Goal: Navigation & Orientation: Find specific page/section

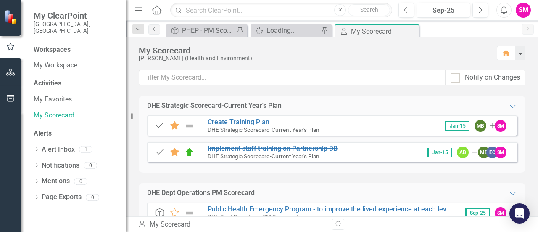
click at [411, 52] on div "My Scorecard" at bounding box center [314, 50] width 350 height 9
click at [52, 61] on link "My Workspace" at bounding box center [76, 66] width 84 height 10
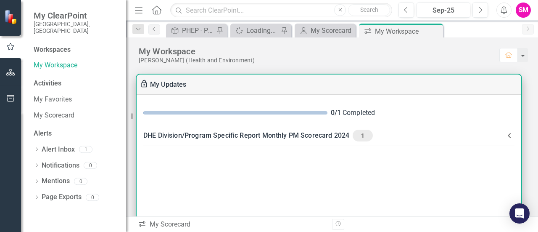
click at [226, 133] on div "DHE Division/Program Specific Report Monthly PM Scorecard 2024 1" at bounding box center [323, 135] width 361 height 12
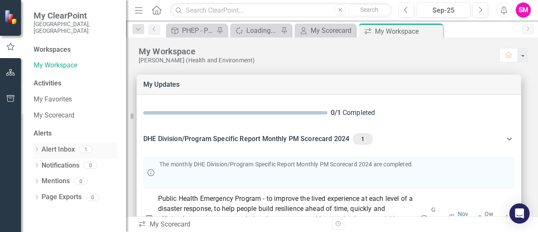
click at [59, 145] on link "Alert Inbox" at bounding box center [58, 150] width 33 height 10
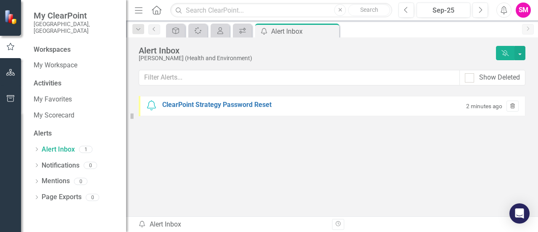
click at [509, 104] on icon "Trash" at bounding box center [512, 106] width 6 height 5
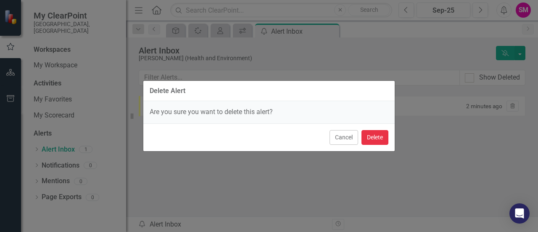
click at [376, 140] on button "Delete" at bounding box center [375, 137] width 27 height 15
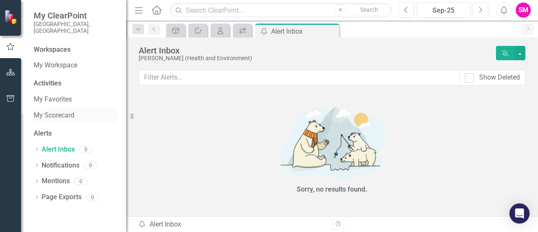
click at [81, 111] on link "My Scorecard" at bounding box center [76, 116] width 84 height 10
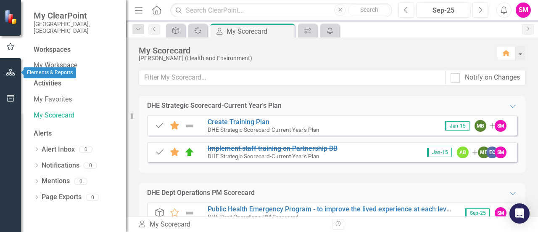
click at [10, 76] on button "button" at bounding box center [10, 73] width 19 height 18
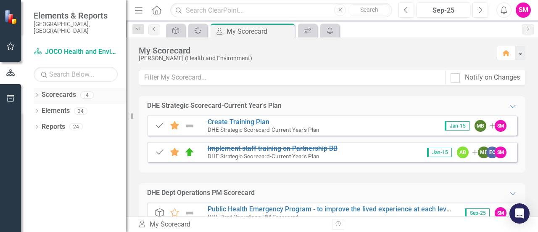
click at [37, 93] on icon "Dropdown" at bounding box center [37, 95] width 6 height 5
click at [42, 108] on icon "Dropdown" at bounding box center [41, 110] width 6 height 5
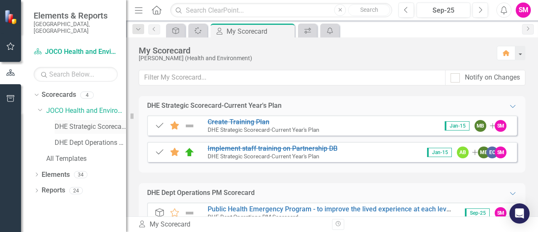
click at [69, 123] on link "DHE Strategic Scorecard-Current Year's Plan" at bounding box center [90, 127] width 71 height 10
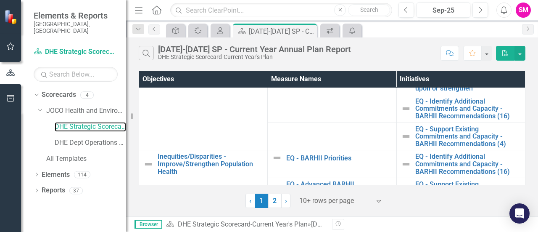
scroll to position [156, 0]
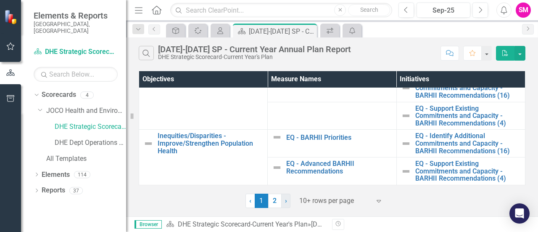
click at [287, 200] on link "› Next" at bounding box center [285, 200] width 9 height 14
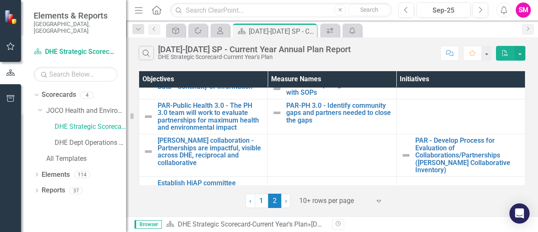
scroll to position [138, 0]
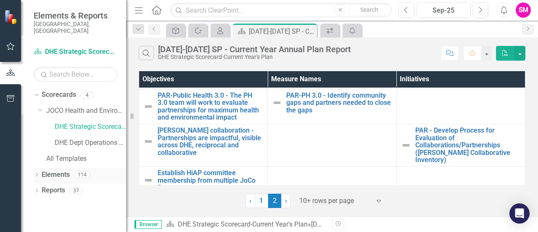
click at [36, 173] on icon "Dropdown" at bounding box center [37, 175] width 6 height 5
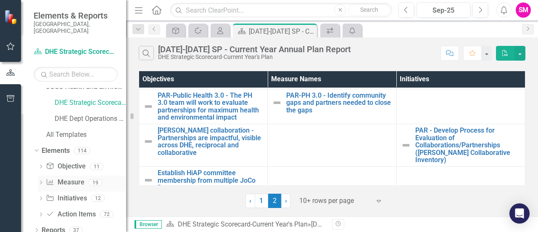
scroll to position [24, 0]
click at [34, 147] on icon "Dropdown" at bounding box center [35, 150] width 5 height 6
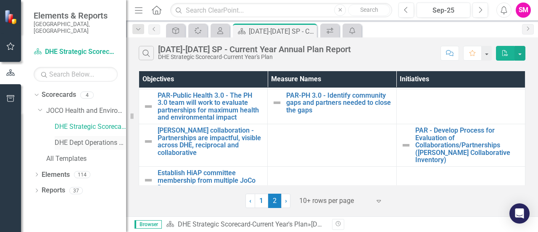
click at [70, 138] on link "DHE Dept Operations PM Scorecard" at bounding box center [90, 143] width 71 height 10
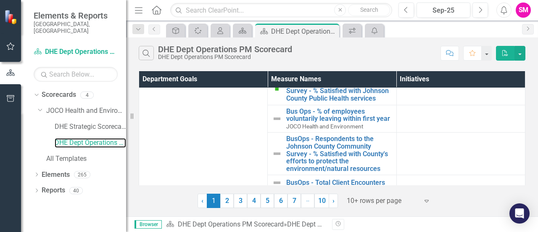
scroll to position [168, 0]
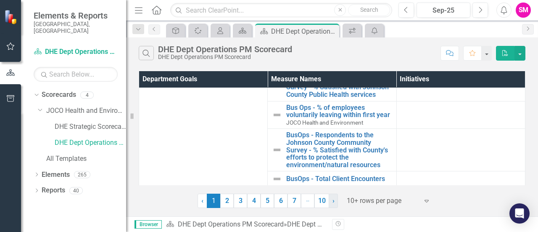
click at [335, 201] on link "› Next" at bounding box center [333, 200] width 9 height 14
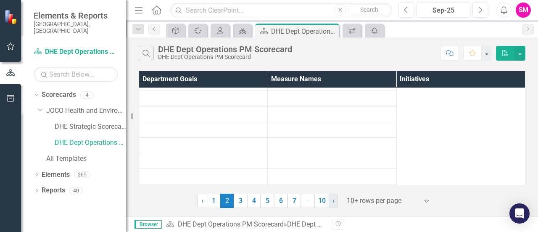
scroll to position [0, 0]
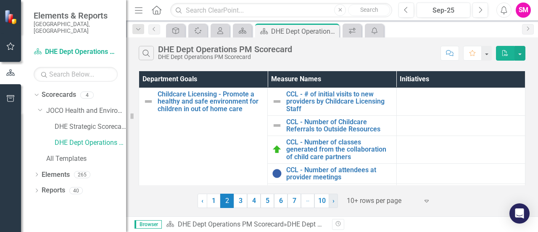
click at [335, 201] on link "› Next" at bounding box center [333, 200] width 9 height 14
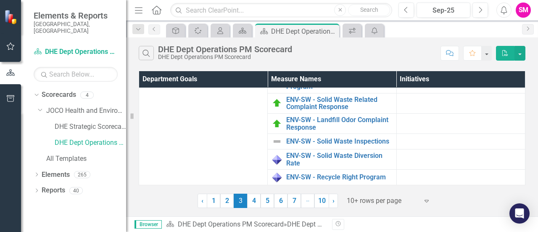
scroll to position [296, 0]
click at [333, 200] on span "›" at bounding box center [334, 200] width 2 height 8
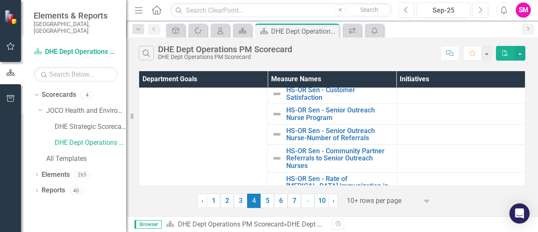
scroll to position [695, 0]
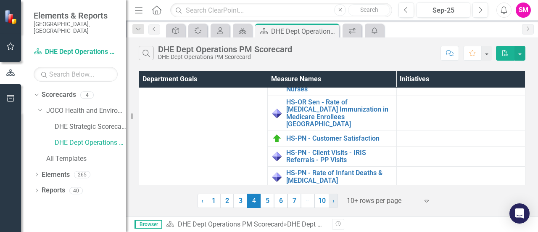
click at [335, 200] on link "› Next" at bounding box center [333, 200] width 9 height 14
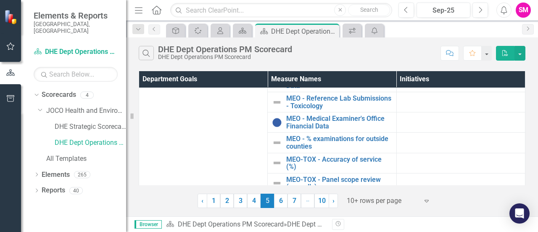
scroll to position [329, 0]
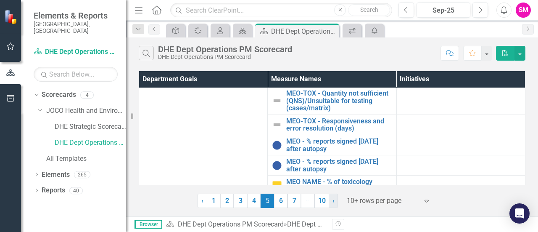
click at [334, 200] on link "› Next" at bounding box center [333, 200] width 9 height 14
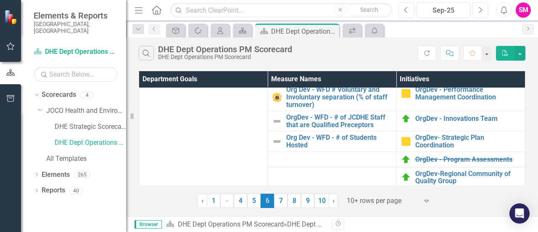
scroll to position [324, 0]
click at [333, 203] on span "›" at bounding box center [334, 200] width 2 height 8
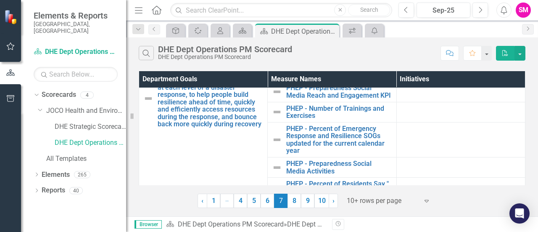
scroll to position [299, 0]
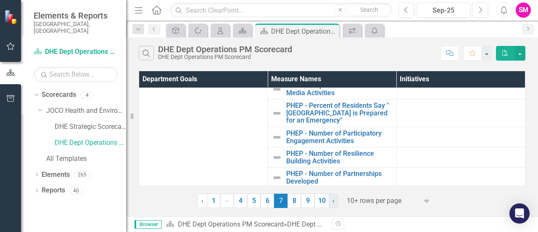
click at [331, 201] on link "› Next" at bounding box center [333, 200] width 9 height 14
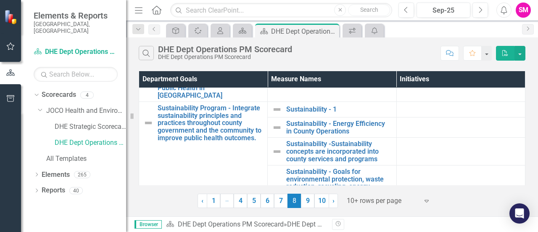
scroll to position [159, 0]
click at [37, 189] on icon "Dropdown" at bounding box center [37, 191] width 6 height 5
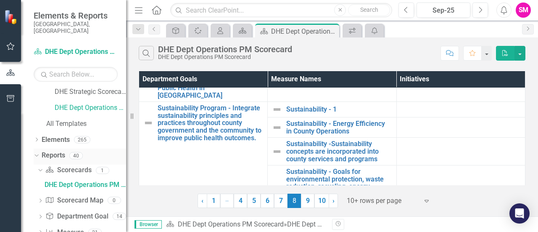
scroll to position [82, 0]
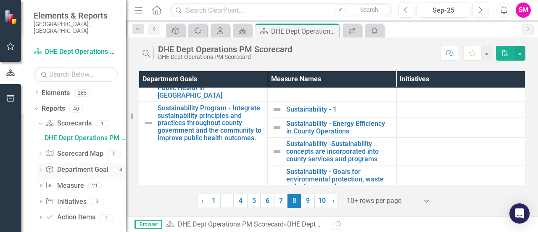
click at [83, 165] on link "Department Goal Department Goal" at bounding box center [76, 170] width 63 height 10
click at [40, 168] on icon "Dropdown" at bounding box center [40, 170] width 6 height 5
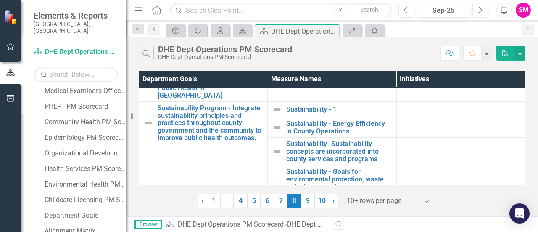
scroll to position [171, 0]
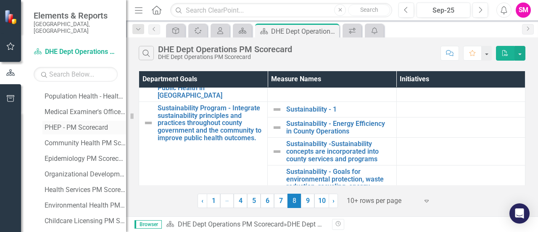
click at [77, 124] on div "PHEP - PM Scorecard" at bounding box center [86, 128] width 82 height 8
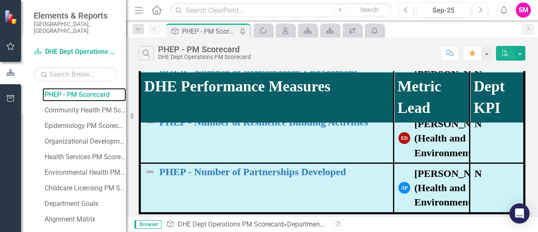
scroll to position [204, 0]
click at [81, 199] on div "Department Goals" at bounding box center [86, 203] width 82 height 8
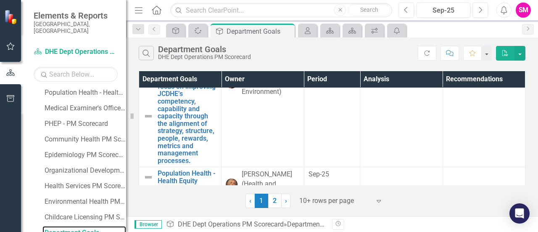
scroll to position [650, 0]
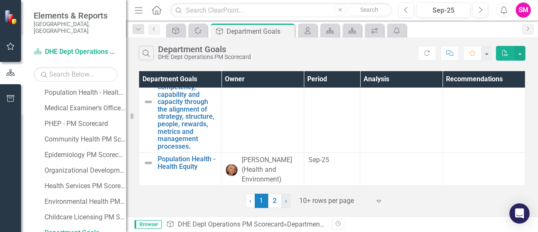
click at [285, 200] on span "›" at bounding box center [286, 200] width 2 height 8
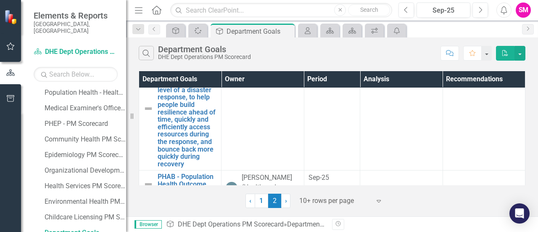
scroll to position [39, 0]
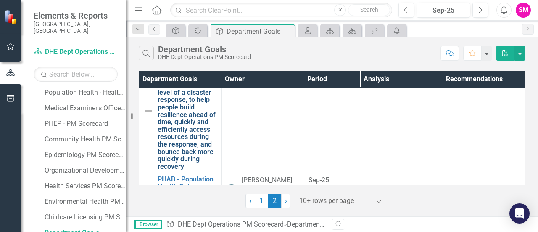
click at [175, 128] on link "Public Health Emergency Program - to improve the lived experience at each level…" at bounding box center [187, 111] width 59 height 119
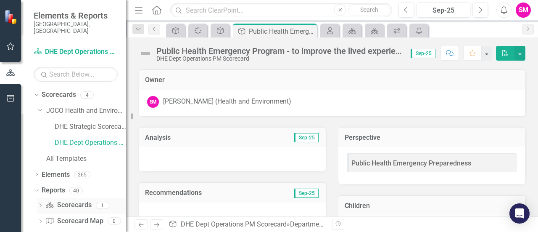
click at [40, 203] on icon "Dropdown" at bounding box center [40, 205] width 6 height 5
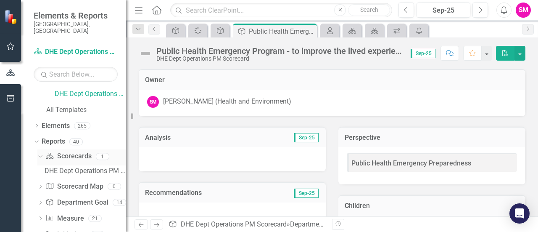
scroll to position [50, 0]
click at [95, 166] on div "DHE Dept Operations PM Scorecard" at bounding box center [86, 170] width 82 height 8
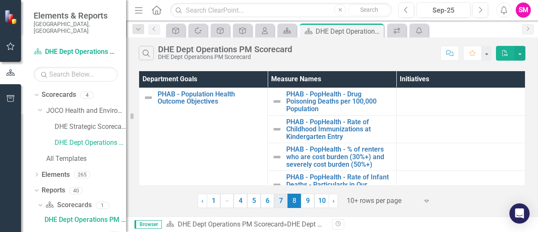
click at [278, 197] on link "7" at bounding box center [280, 200] width 13 height 14
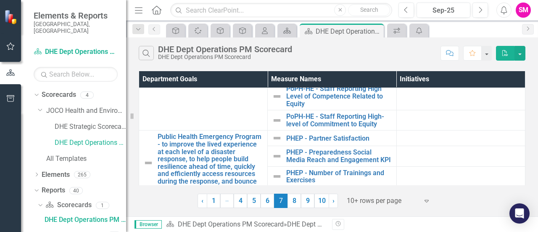
scroll to position [299, 0]
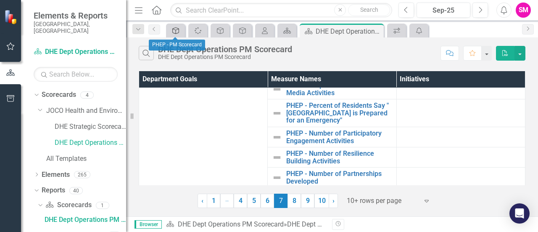
click at [176, 34] on div "Department Goal" at bounding box center [174, 30] width 12 height 11
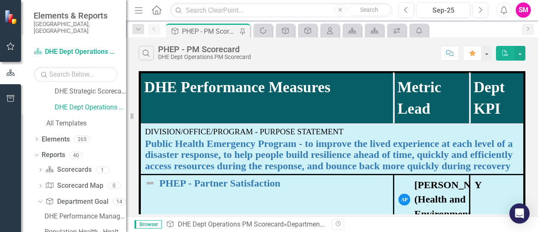
scroll to position [66, 0]
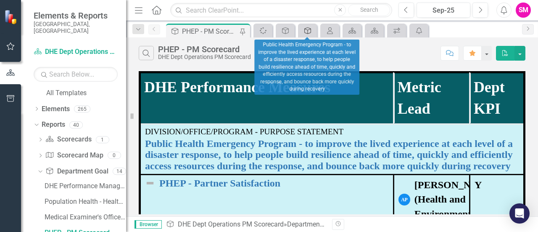
click at [311, 25] on div "Department Goal" at bounding box center [306, 30] width 12 height 11
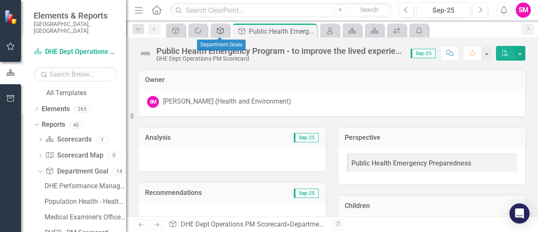
click at [223, 33] on icon "Department Goal" at bounding box center [220, 30] width 8 height 7
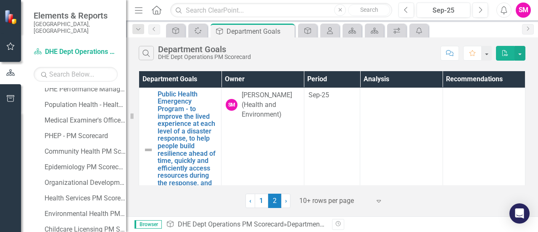
scroll to position [174, 0]
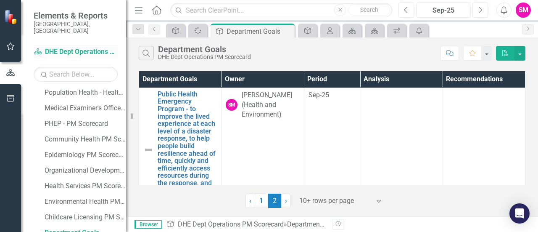
click at [80, 47] on link "Scorecard DHE Dept Operations PM Scorecard" at bounding box center [76, 52] width 84 height 10
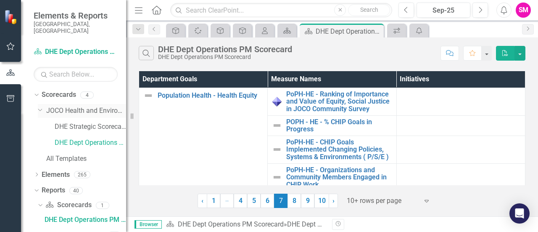
click at [61, 106] on link "JOCO Health and Environment" at bounding box center [86, 111] width 80 height 10
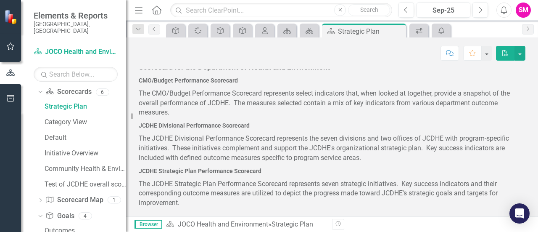
scroll to position [113, 0]
click at [75, 181] on div "Test of JCDHE overall scorecard" at bounding box center [86, 185] width 82 height 8
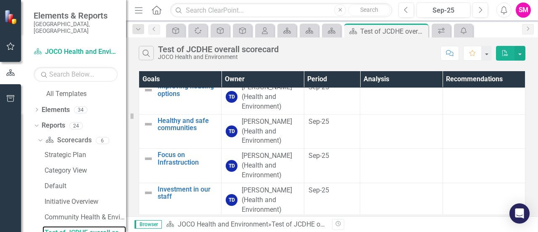
scroll to position [197, 0]
click at [420, 30] on icon "Close" at bounding box center [420, 31] width 8 height 7
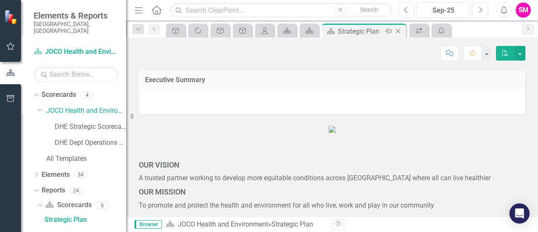
click at [399, 29] on icon at bounding box center [398, 31] width 5 height 5
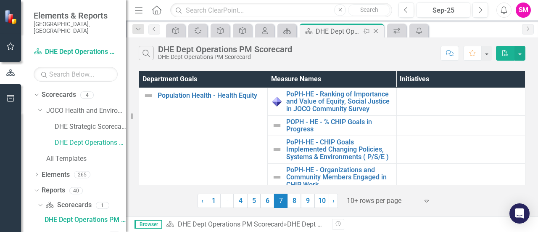
click at [374, 32] on icon at bounding box center [376, 31] width 5 height 5
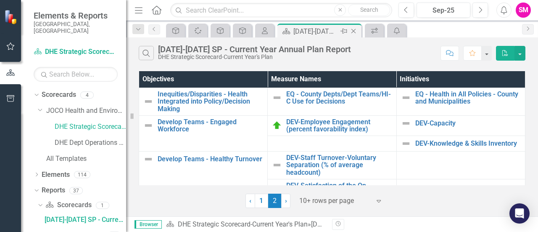
click at [356, 30] on icon "Close" at bounding box center [353, 31] width 8 height 7
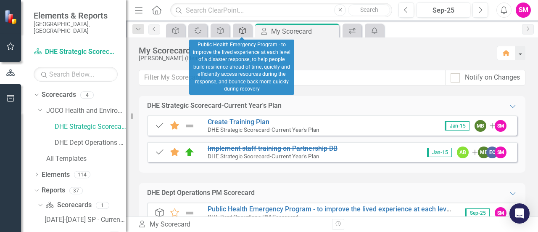
click at [240, 27] on icon "Objective" at bounding box center [242, 30] width 8 height 7
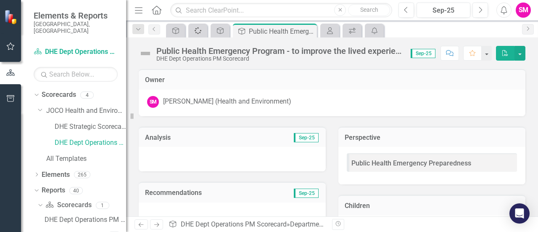
click at [199, 33] on icon "Spinner" at bounding box center [198, 30] width 11 height 9
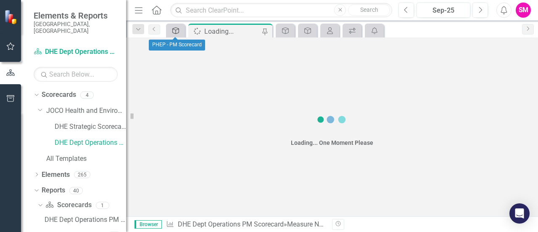
click at [175, 31] on icon "Department Goal" at bounding box center [176, 30] width 8 height 7
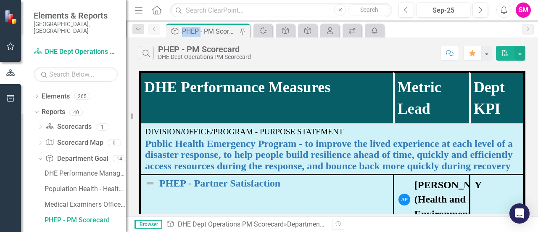
click at [175, 31] on icon "Department Goal" at bounding box center [175, 31] width 8 height 7
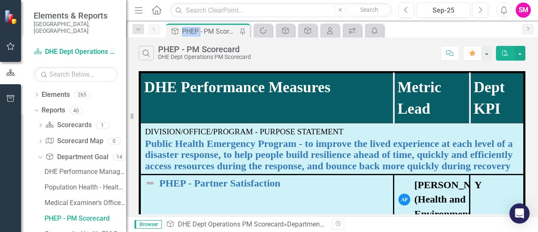
scroll to position [66, 0]
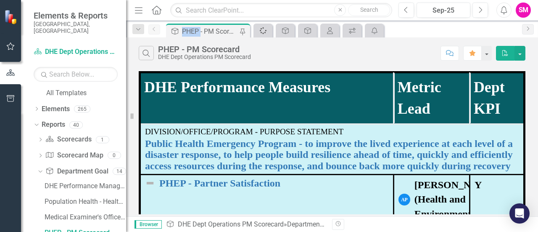
click at [263, 34] on icon "Spinner" at bounding box center [263, 30] width 8 height 9
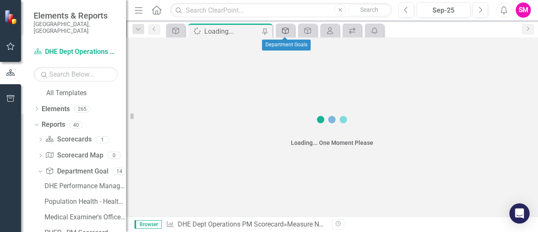
click at [287, 30] on icon "Department Goal" at bounding box center [285, 30] width 8 height 7
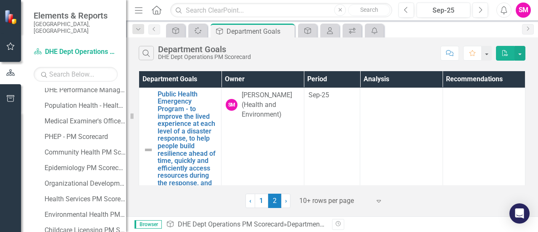
scroll to position [174, 0]
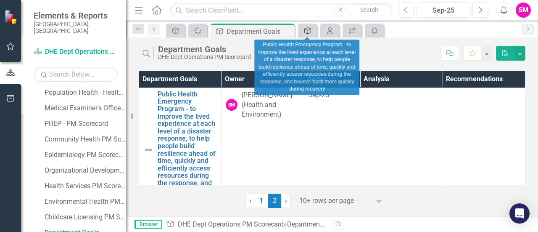
click at [304, 26] on div "Department Goal" at bounding box center [306, 30] width 12 height 11
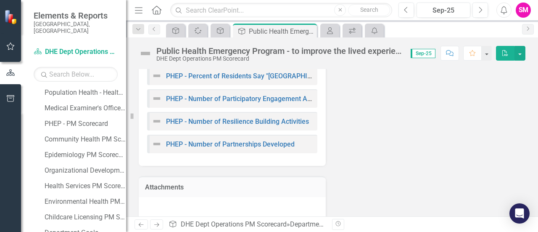
scroll to position [365, 0]
click at [329, 35] on div "My Scorecard" at bounding box center [328, 30] width 12 height 11
